Goal: Task Accomplishment & Management: Use online tool/utility

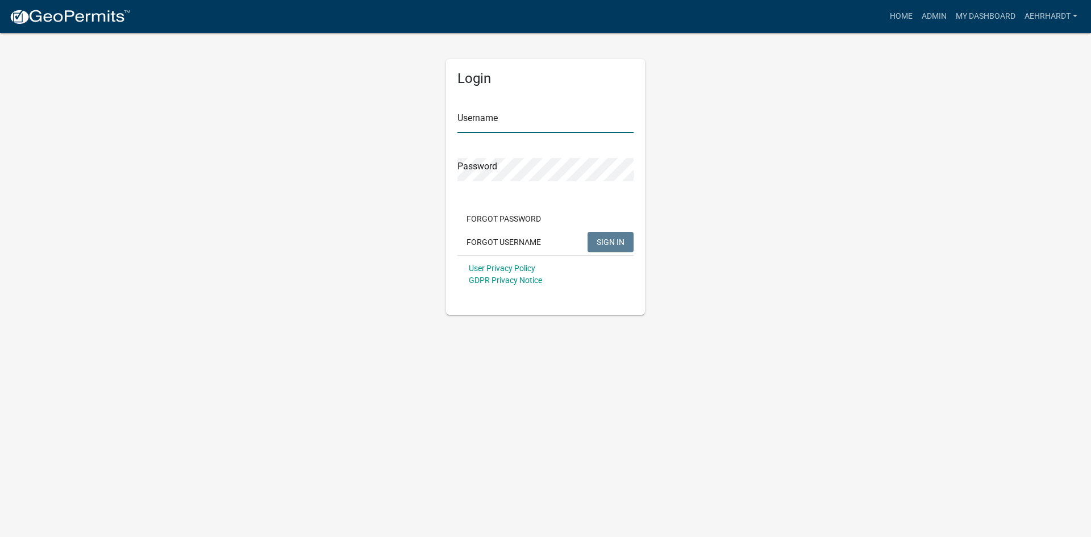
type input "aehrhardt"
click at [604, 241] on span "SIGN IN" at bounding box center [610, 241] width 28 height 9
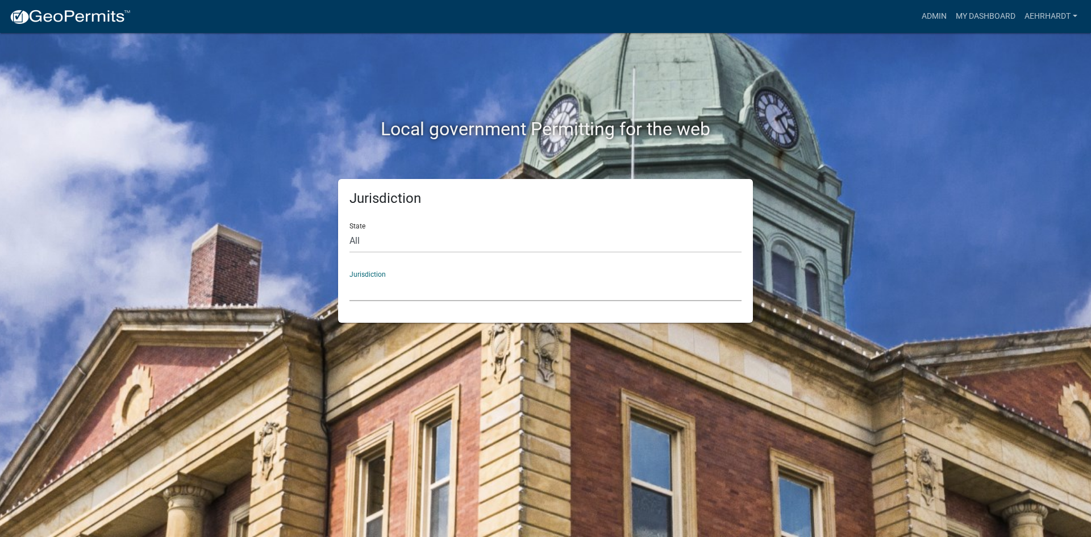
click at [414, 289] on select "[GEOGRAPHIC_DATA], [US_STATE] [GEOGRAPHIC_DATA], [US_STATE][PERSON_NAME][GEOGRA…" at bounding box center [545, 289] width 392 height 23
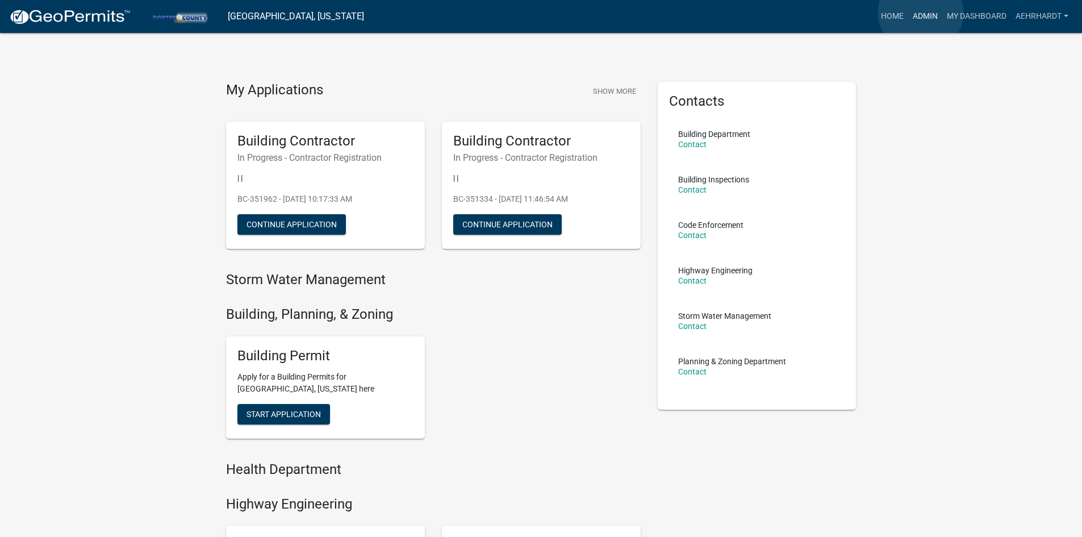
click at [921, 12] on link "Admin" at bounding box center [925, 17] width 34 height 22
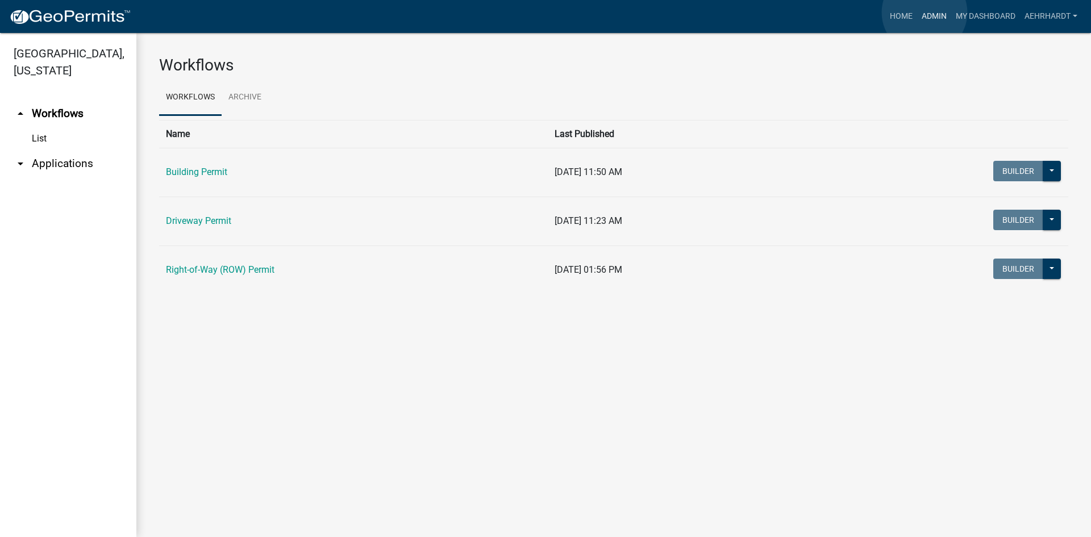
click at [924, 12] on link "Admin" at bounding box center [934, 17] width 34 height 22
click at [929, 15] on link "Admin" at bounding box center [934, 17] width 34 height 22
click at [218, 167] on link "Building Permit" at bounding box center [196, 171] width 61 height 11
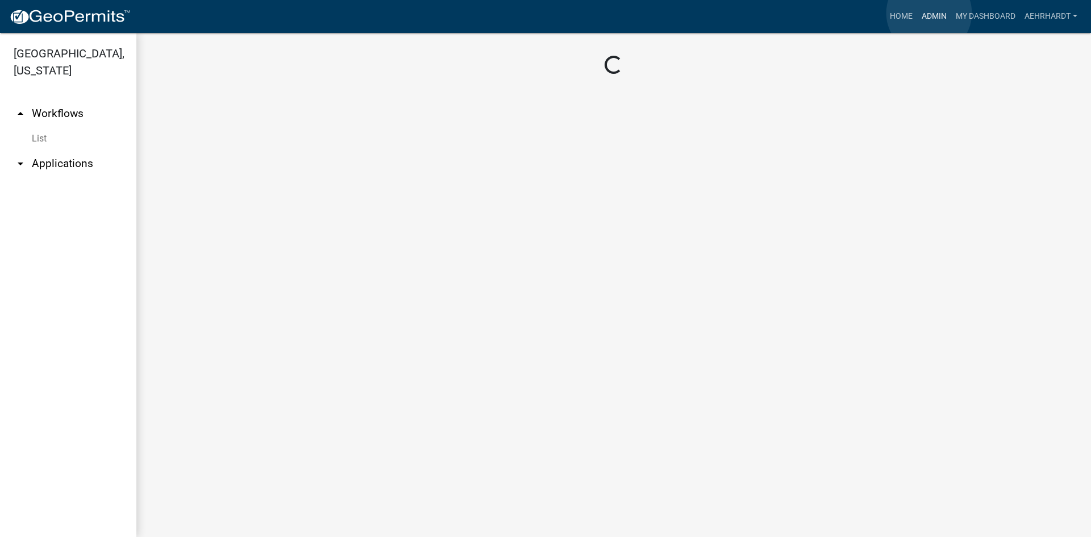
click at [929, 13] on link "Admin" at bounding box center [934, 17] width 34 height 22
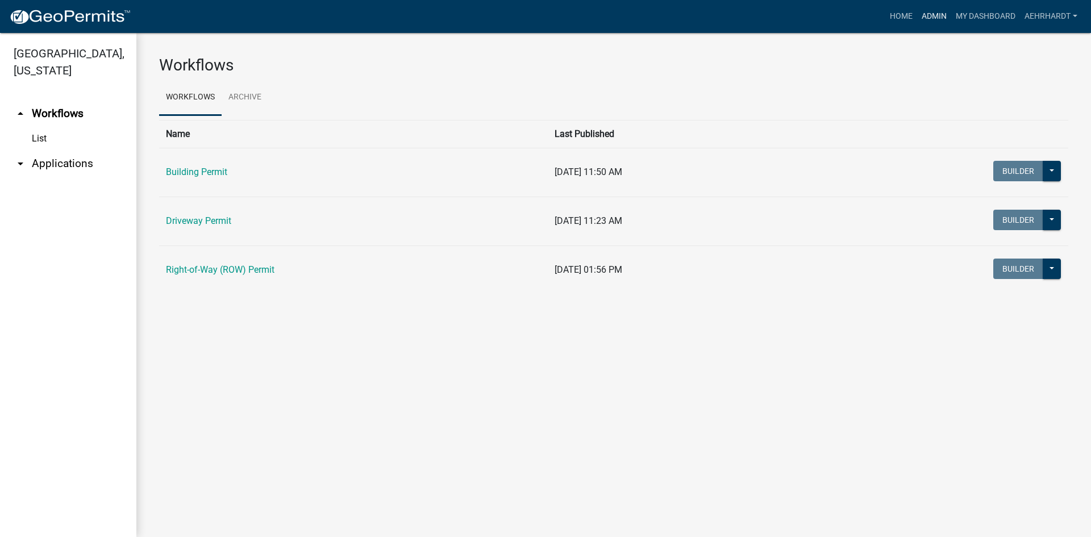
click at [925, 15] on link "Admin" at bounding box center [934, 17] width 34 height 22
click at [896, 17] on link "Home" at bounding box center [901, 17] width 32 height 22
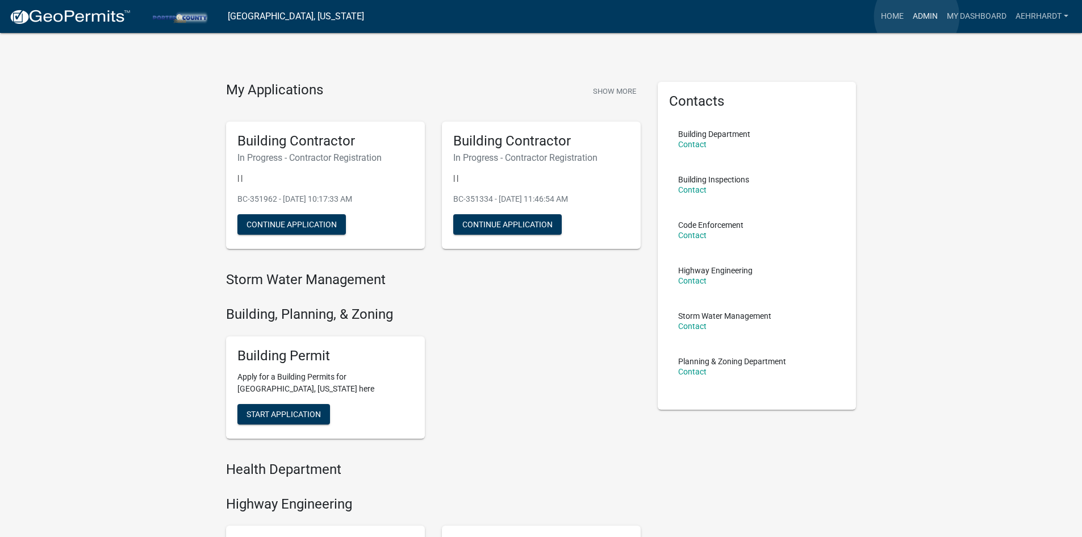
click at [917, 16] on link "Admin" at bounding box center [925, 17] width 34 height 22
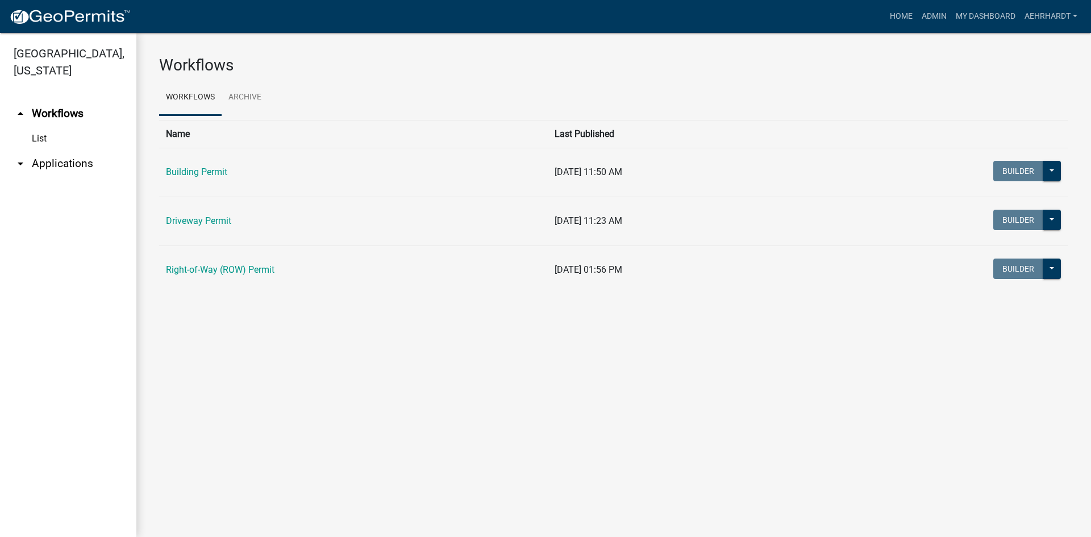
click at [182, 172] on link "Building Permit" at bounding box center [196, 171] width 61 height 11
click at [56, 150] on link "arrow_drop_down Applications" at bounding box center [68, 163] width 136 height 27
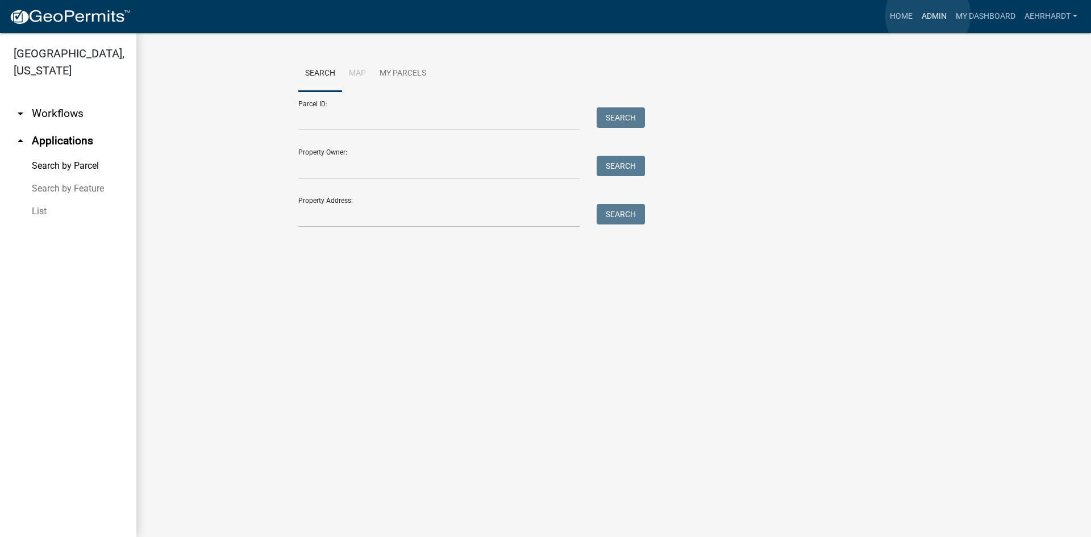
click at [928, 15] on link "Admin" at bounding box center [934, 17] width 34 height 22
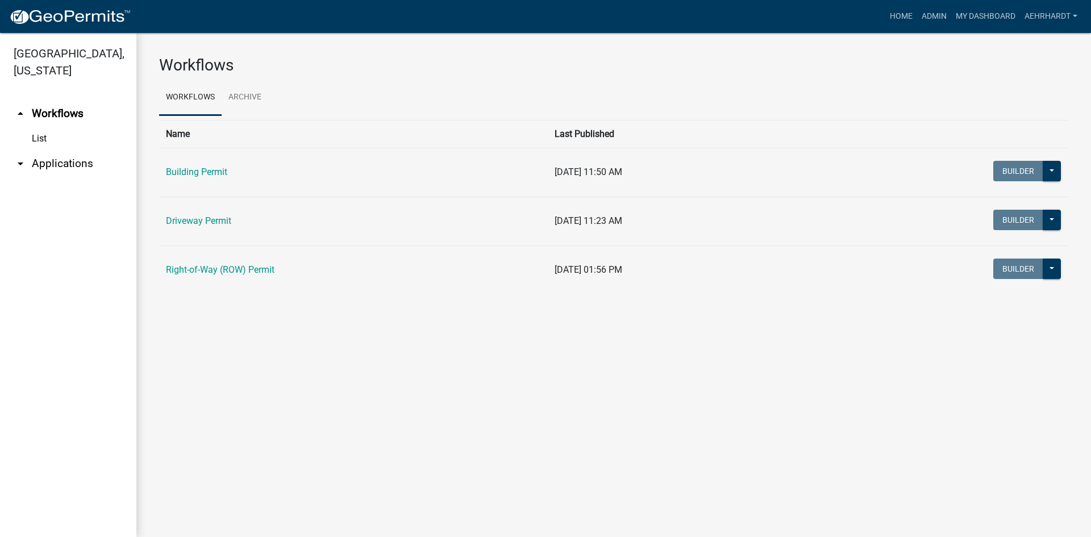
click at [40, 150] on link "arrow_drop_down Applications" at bounding box center [68, 163] width 136 height 27
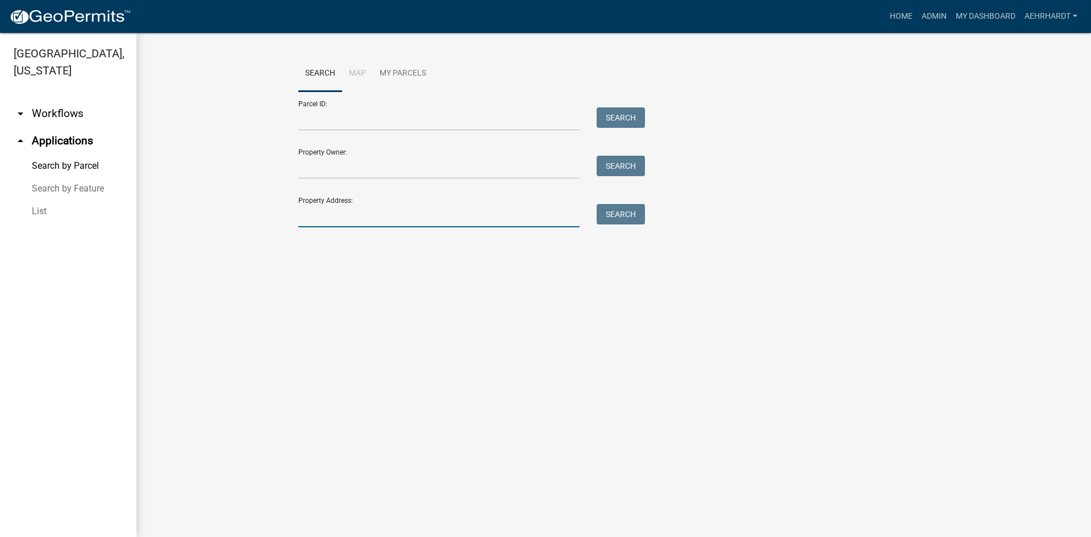
click at [371, 212] on input "Property Address:" at bounding box center [438, 215] width 281 height 23
type input "109 e 700 n"
click at [618, 215] on button "Search" at bounding box center [620, 214] width 48 height 20
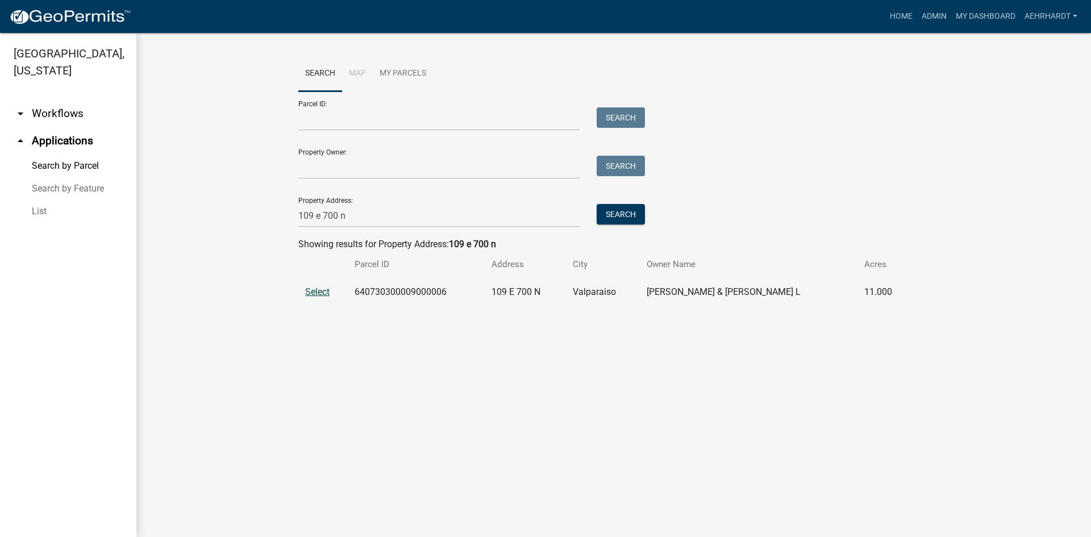
click at [311, 292] on span "Select" at bounding box center [317, 291] width 24 height 11
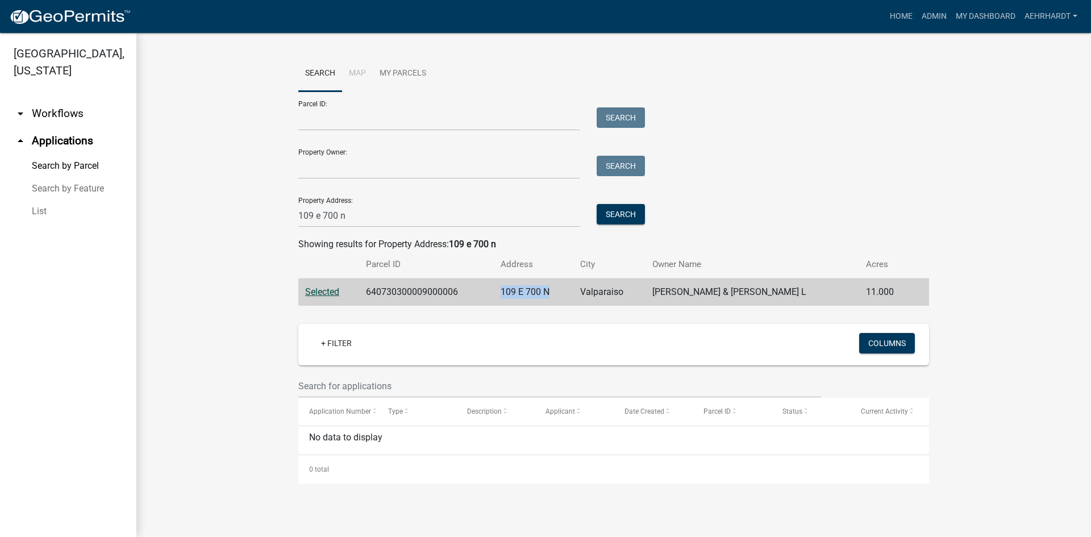
drag, startPoint x: 515, startPoint y: 289, endPoint x: 531, endPoint y: 282, distance: 17.8
click at [553, 286] on td "109 E 700 N" at bounding box center [534, 292] width 80 height 28
click at [569, 288] on td "109 E 700 N" at bounding box center [534, 292] width 80 height 28
drag, startPoint x: 567, startPoint y: 291, endPoint x: 527, endPoint y: 295, distance: 40.0
click at [564, 291] on td "109 E 700 N" at bounding box center [534, 292] width 80 height 28
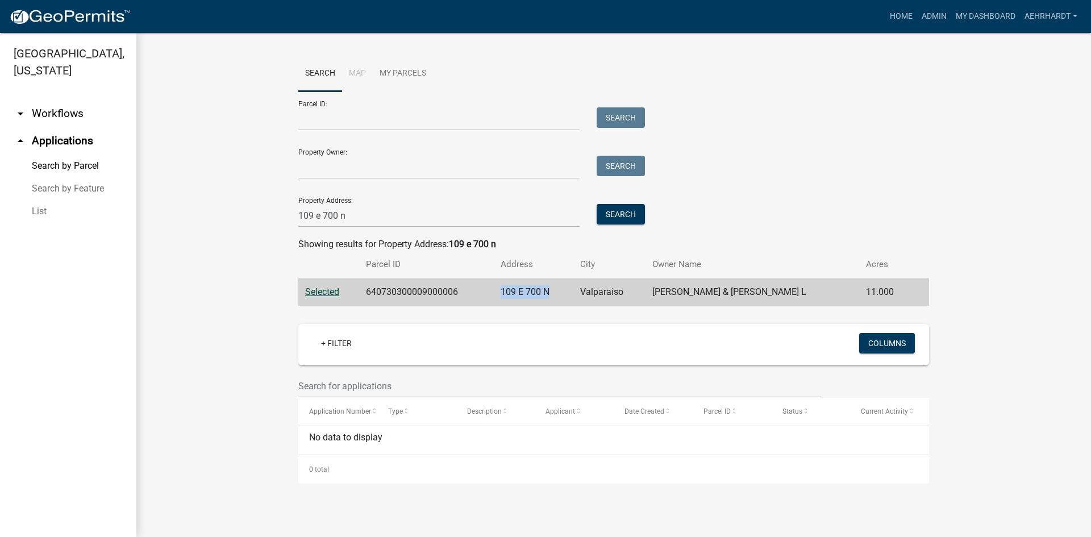
drag, startPoint x: 515, startPoint y: 290, endPoint x: 555, endPoint y: 287, distance: 39.8
click at [563, 289] on td "109 E 700 N" at bounding box center [534, 292] width 80 height 28
copy td "109 E 700 N"
